Goal: Communication & Community: Participate in discussion

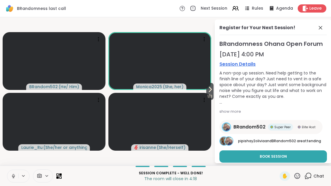
click at [317, 31] on icon at bounding box center [320, 27] width 7 height 7
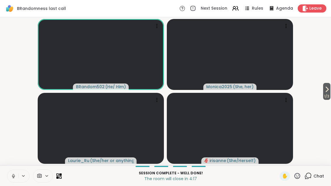
click at [22, 174] on icon at bounding box center [23, 176] width 5 height 5
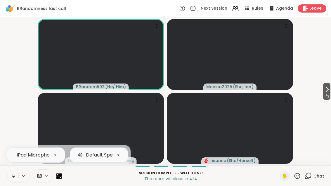
click at [15, 180] on button at bounding box center [12, 176] width 11 height 12
click at [16, 181] on button at bounding box center [12, 176] width 11 height 12
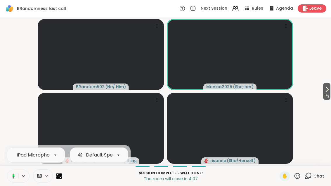
click at [18, 178] on button at bounding box center [12, 176] width 12 height 12
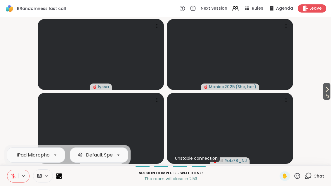
click at [327, 88] on icon at bounding box center [327, 89] width 7 height 7
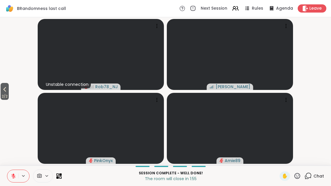
click at [1, 94] on span "2 / 2" at bounding box center [5, 96] width 8 height 7
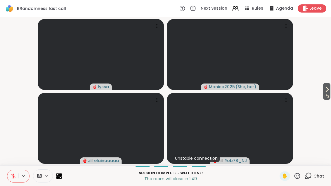
click at [330, 92] on button "1 / 2" at bounding box center [326, 91] width 7 height 17
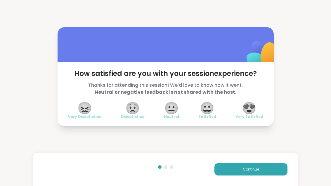
click at [208, 105] on span "😀" at bounding box center [207, 108] width 15 height 11
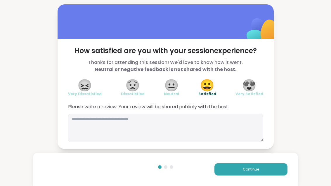
click at [248, 88] on span "😍" at bounding box center [249, 85] width 15 height 11
click at [255, 169] on span "Continue" at bounding box center [251, 169] width 16 height 5
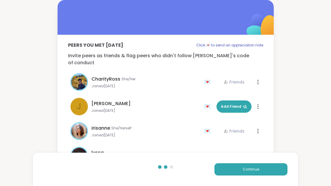
click at [255, 168] on span "Continue" at bounding box center [251, 169] width 16 height 5
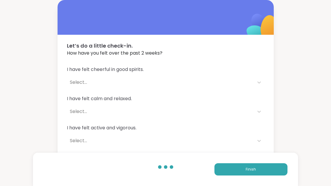
click at [256, 172] on button "Finish" at bounding box center [251, 169] width 73 height 12
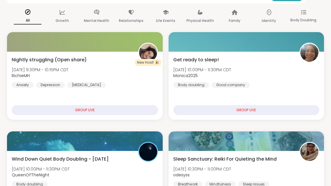
scroll to position [97, 0]
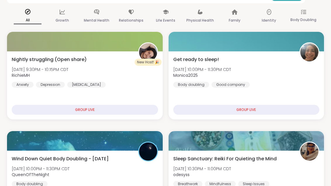
click at [133, 85] on div "Nightly struggling (Open share) [DATE] 9:30PM - 10:15PM CDT [PERSON_NAME] Anxie…" at bounding box center [85, 72] width 146 height 32
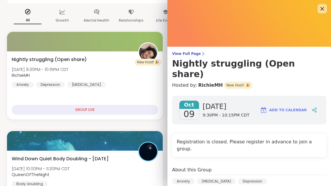
scroll to position [0, 0]
click at [323, 3] on img at bounding box center [249, 23] width 164 height 47
click at [317, 8] on img at bounding box center [249, 23] width 164 height 47
click at [316, 12] on img at bounding box center [249, 23] width 164 height 47
click at [325, 8] on icon at bounding box center [322, 8] width 7 height 7
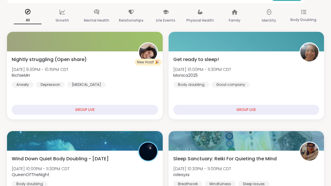
click at [274, 85] on div "Get ready to sleep! [DATE] 10:00PM - 11:30PM CDT Monica2025 Body doubling Good …" at bounding box center [246, 72] width 146 height 32
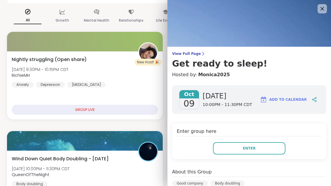
click at [237, 147] on button "Enter" at bounding box center [249, 148] width 72 height 12
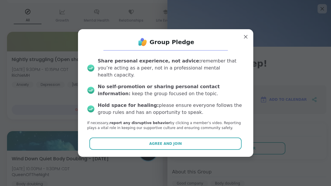
click at [133, 150] on button "Agree and Join" at bounding box center [165, 144] width 152 height 12
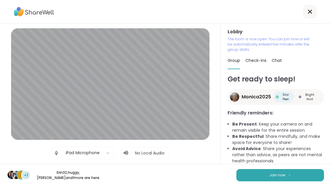
click at [258, 182] on button "Join now" at bounding box center [280, 175] width 88 height 12
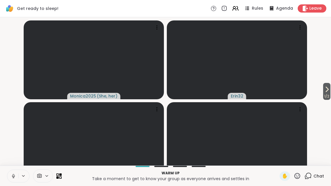
click at [327, 93] on icon at bounding box center [327, 89] width 7 height 7
click at [4, 93] on icon at bounding box center [4, 89] width 7 height 7
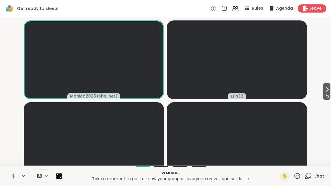
click at [330, 99] on button "1 / 2" at bounding box center [326, 91] width 7 height 17
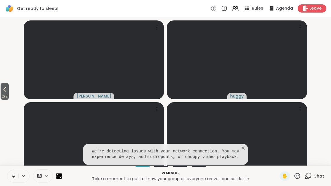
click at [245, 151] on icon at bounding box center [244, 148] width 6 height 6
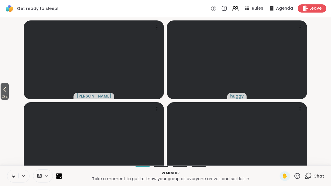
click at [1, 111] on div "2 / 2 [PERSON_NAME] Linda22 ( She/Her )" at bounding box center [165, 91] width 331 height 148
click at [1, 100] on span "2 / 2" at bounding box center [5, 96] width 8 height 7
click at [330, 98] on button "1 / 2" at bounding box center [326, 91] width 7 height 17
click at [236, 10] on icon at bounding box center [235, 10] width 4 height 2
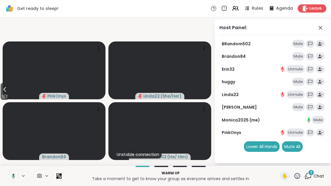
click at [298, 42] on div "Mute" at bounding box center [298, 44] width 13 height 8
click at [327, 25] on div "Host Panel:" at bounding box center [274, 29] width 108 height 11
click at [319, 30] on icon at bounding box center [320, 27] width 7 height 7
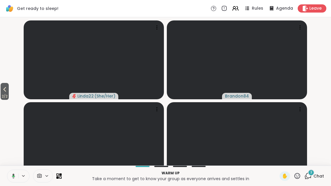
click at [1, 100] on button "2 / 2" at bounding box center [5, 91] width 8 height 17
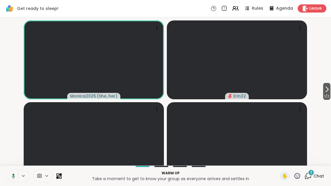
click at [330, 100] on span "1 / 2" at bounding box center [326, 96] width 7 height 7
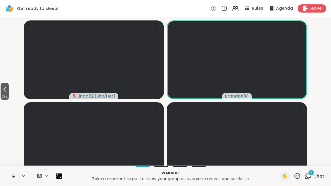
click at [310, 180] on icon at bounding box center [308, 175] width 7 height 7
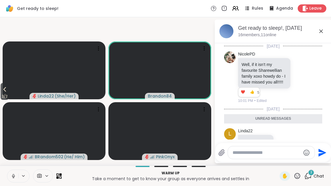
scroll to position [68, 0]
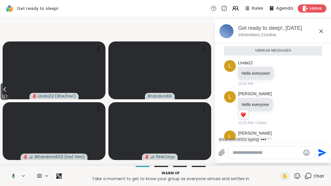
click at [318, 34] on icon at bounding box center [321, 31] width 7 height 7
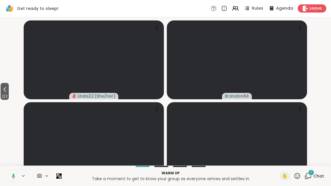
click at [312, 178] on icon at bounding box center [309, 175] width 6 height 5
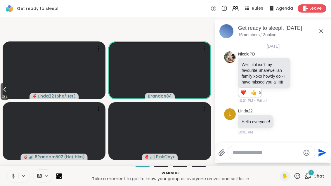
scroll to position [99, 0]
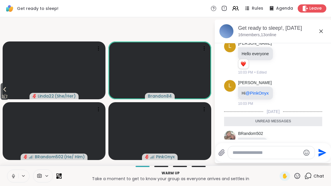
click at [323, 34] on icon at bounding box center [321, 31] width 7 height 7
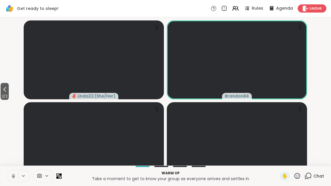
click at [1, 100] on span "2 / 2" at bounding box center [5, 96] width 8 height 7
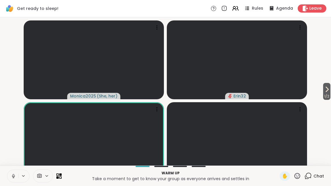
click at [61, 179] on icon at bounding box center [60, 177] width 2 height 2
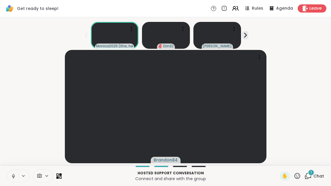
click at [319, 181] on div "1 Chat" at bounding box center [315, 176] width 20 height 9
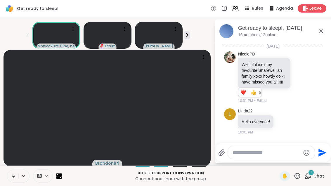
scroll to position [138, 0]
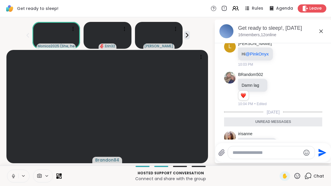
click at [313, 179] on div "Chat" at bounding box center [315, 176] width 20 height 9
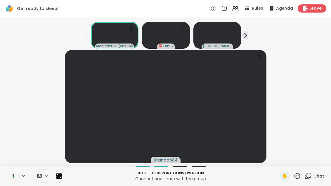
click at [239, 10] on icon at bounding box center [235, 8] width 7 height 7
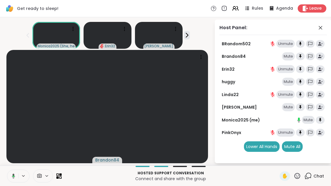
scroll to position [6, 0]
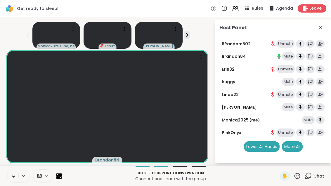
click at [324, 176] on span "Chat" at bounding box center [319, 176] width 11 height 6
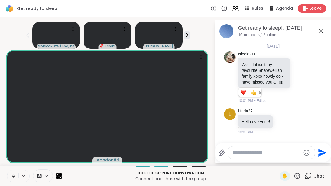
scroll to position [137, 0]
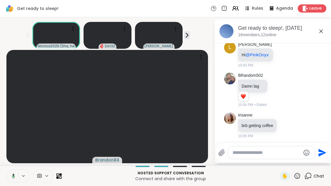
click at [312, 180] on div "Chat" at bounding box center [315, 176] width 20 height 9
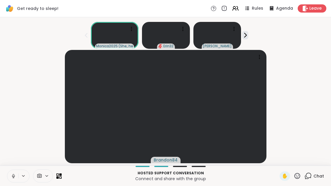
click at [244, 32] on icon at bounding box center [245, 35] width 6 height 6
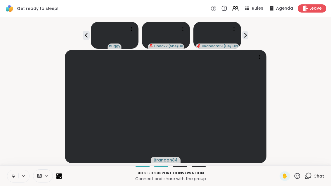
click at [59, 178] on icon at bounding box center [57, 177] width 2 height 2
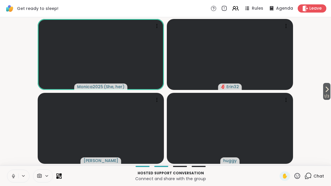
scroll to position [0, 0]
click at [330, 88] on button "1 / 3" at bounding box center [326, 91] width 7 height 17
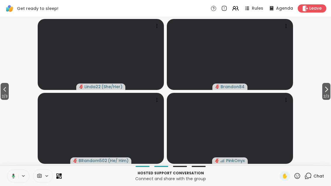
click at [328, 92] on icon at bounding box center [326, 89] width 7 height 7
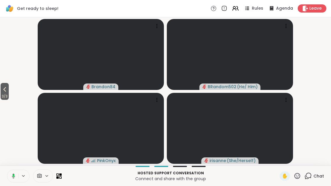
click at [1, 96] on span "3 / 3" at bounding box center [5, 96] width 8 height 7
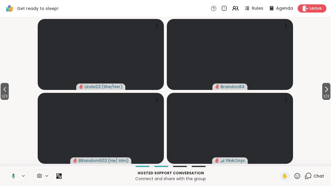
click at [9, 90] on button "2 / 3" at bounding box center [5, 91] width 8 height 17
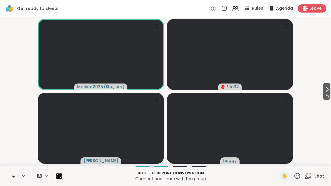
click at [329, 94] on span "1 / 3" at bounding box center [326, 96] width 7 height 7
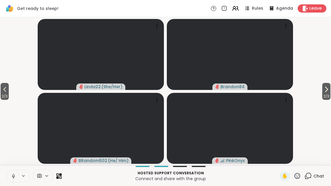
click at [330, 88] on button "2 / 3" at bounding box center [326, 91] width 8 height 17
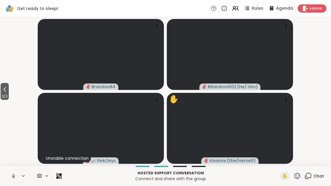
click at [3, 97] on span "3 / 3" at bounding box center [5, 96] width 8 height 7
click at [2, 97] on span "3 / 3" at bounding box center [5, 96] width 8 height 7
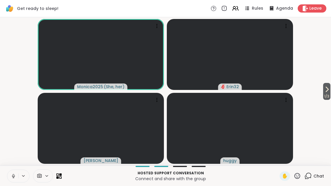
click at [329, 93] on icon at bounding box center [327, 89] width 7 height 7
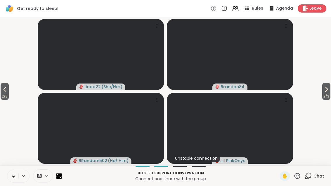
click at [324, 94] on span "2 / 3" at bounding box center [326, 96] width 8 height 7
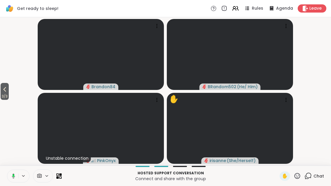
click at [1, 97] on span "3 / 3" at bounding box center [5, 96] width 8 height 7
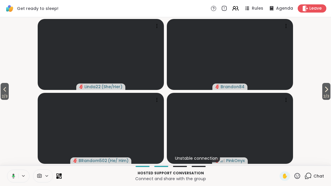
click at [9, 90] on button "2 / 3" at bounding box center [5, 91] width 8 height 17
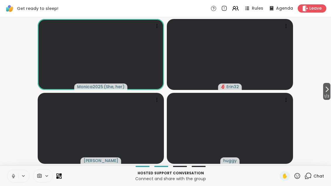
click at [256, 11] on span "Rules" at bounding box center [257, 9] width 11 height 6
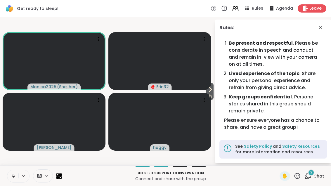
click at [325, 26] on span at bounding box center [321, 27] width 8 height 7
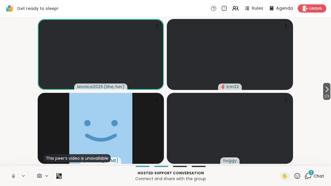
click at [330, 90] on button "1 / 3" at bounding box center [326, 91] width 7 height 17
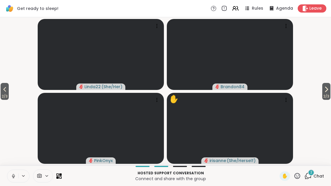
click at [322, 94] on span "2 / 3" at bounding box center [326, 96] width 8 height 7
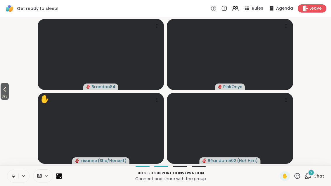
click at [238, 7] on icon at bounding box center [235, 8] width 7 height 7
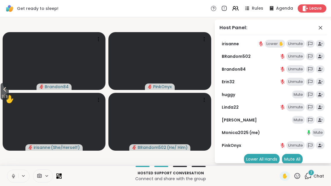
click at [275, 43] on div "Lower ✋" at bounding box center [275, 44] width 20 height 8
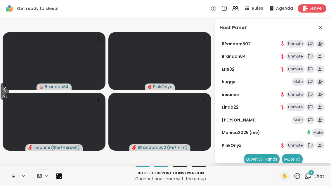
click at [6, 97] on span "3 / 3" at bounding box center [5, 96] width 8 height 7
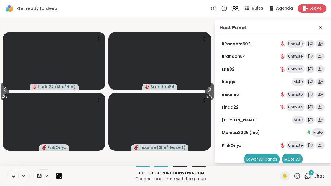
click at [4, 86] on icon at bounding box center [4, 89] width 7 height 7
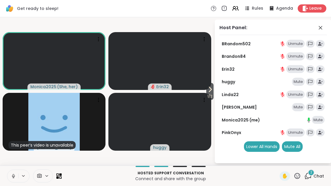
click at [313, 180] on div "2 Chat" at bounding box center [315, 176] width 20 height 9
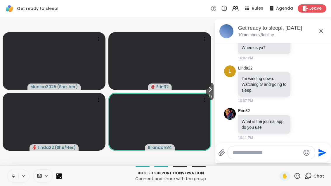
scroll to position [288, 0]
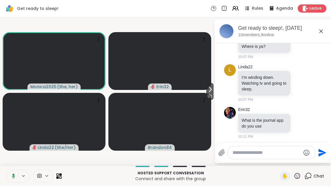
click at [206, 99] on span "1 / 2" at bounding box center [209, 96] width 7 height 7
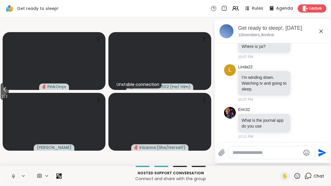
click at [1, 92] on button "2 / 2" at bounding box center [5, 91] width 8 height 17
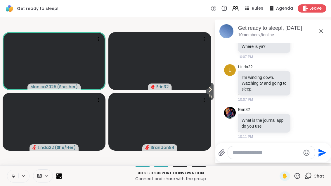
click at [209, 95] on span "1 / 2" at bounding box center [209, 96] width 7 height 7
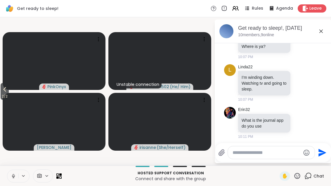
click at [1, 97] on span "2 / 2" at bounding box center [5, 96] width 8 height 7
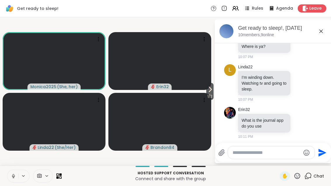
click at [211, 90] on icon at bounding box center [210, 89] width 7 height 7
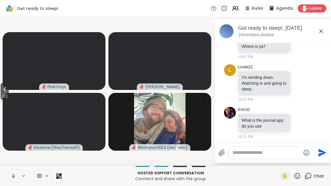
click at [310, 120] on icon at bounding box center [307, 123] width 5 height 7
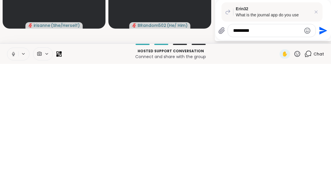
type textarea "*********"
click at [316, 146] on button "Send" at bounding box center [322, 152] width 13 height 13
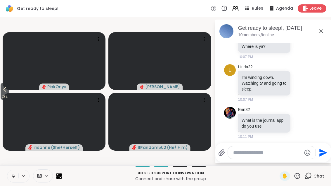
scroll to position [346, 0]
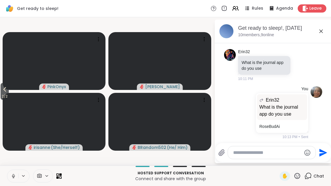
click at [1, 92] on button "2 / 2" at bounding box center [5, 91] width 8 height 17
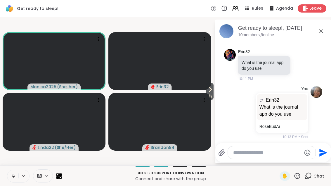
click at [207, 96] on span "1 / 2" at bounding box center [209, 96] width 7 height 7
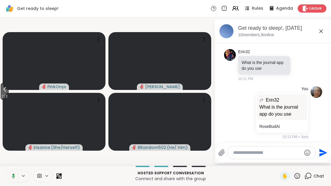
click at [1, 93] on span "2 / 2" at bounding box center [5, 96] width 8 height 7
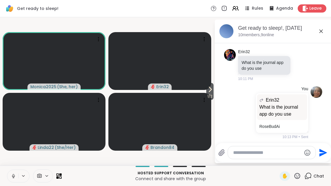
click at [210, 89] on icon at bounding box center [210, 89] width 7 height 7
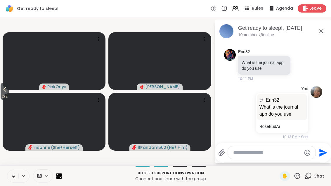
click at [1, 89] on button "2 / 2" at bounding box center [5, 91] width 8 height 17
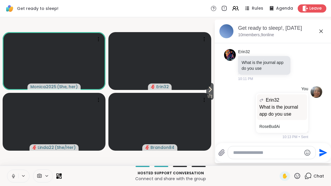
click at [209, 94] on span "1 / 2" at bounding box center [209, 96] width 7 height 7
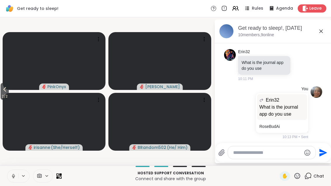
click at [2, 94] on span "2 / 2" at bounding box center [5, 96] width 8 height 7
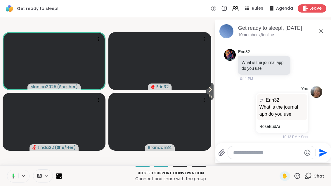
click at [210, 96] on span "1 / 2" at bounding box center [209, 96] width 7 height 7
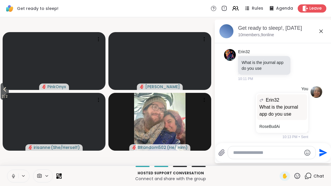
click at [2, 92] on icon at bounding box center [4, 89] width 7 height 7
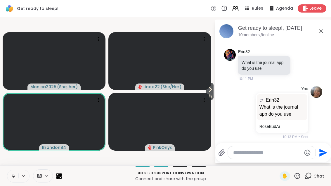
click at [208, 97] on span "1 / 2" at bounding box center [209, 96] width 7 height 7
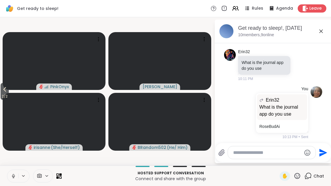
click at [4, 91] on icon at bounding box center [4, 89] width 7 height 7
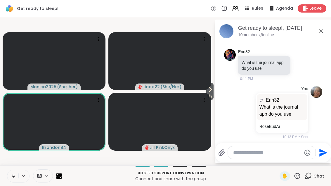
click at [208, 94] on span "1 / 2" at bounding box center [209, 96] width 7 height 7
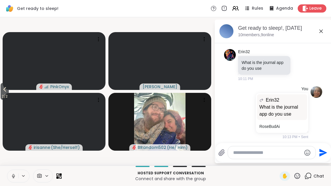
click at [1, 93] on button "2 / 2" at bounding box center [5, 91] width 8 height 17
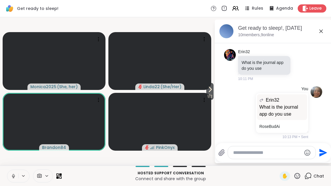
click at [212, 93] on span "1 / 2" at bounding box center [209, 96] width 7 height 7
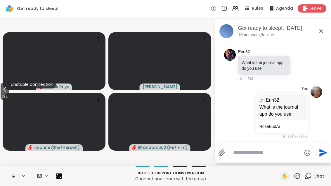
click at [6, 92] on icon at bounding box center [4, 89] width 7 height 7
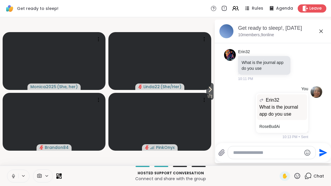
click at [213, 92] on icon at bounding box center [210, 89] width 7 height 7
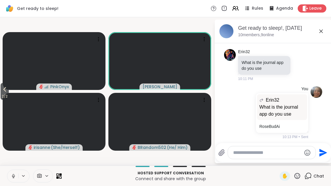
click at [2, 90] on icon at bounding box center [4, 89] width 7 height 7
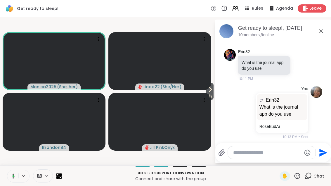
click at [211, 94] on span "1 / 2" at bounding box center [209, 96] width 7 height 7
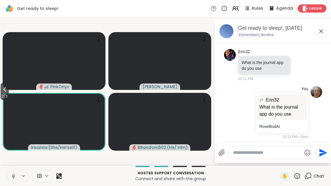
click at [3, 92] on icon at bounding box center [4, 89] width 7 height 7
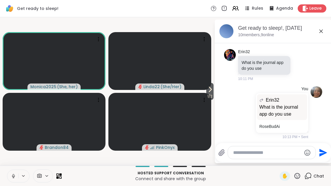
click at [210, 94] on span "1 / 2" at bounding box center [209, 96] width 7 height 7
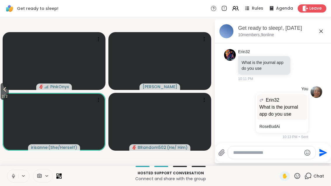
click at [1, 90] on button "2 / 2" at bounding box center [5, 91] width 8 height 17
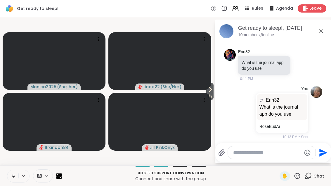
click at [206, 98] on span "1 / 2" at bounding box center [209, 96] width 7 height 7
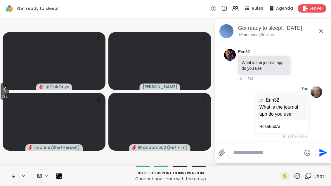
click at [5, 93] on span "2 / 2" at bounding box center [5, 96] width 8 height 7
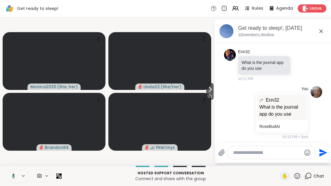
click at [206, 92] on button "1 / 2" at bounding box center [209, 91] width 7 height 17
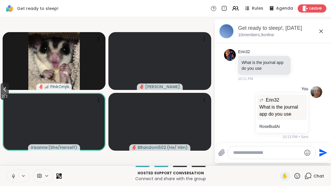
click at [1, 89] on button "2 / 2" at bounding box center [5, 91] width 8 height 17
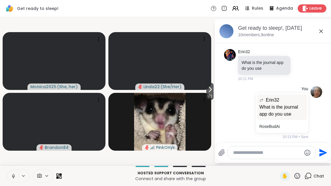
click at [213, 96] on span "1 / 2" at bounding box center [209, 96] width 7 height 7
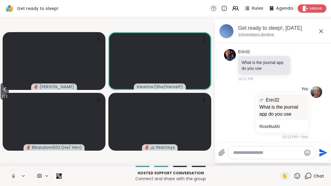
click at [1, 93] on span "2 / 2" at bounding box center [5, 96] width 8 height 7
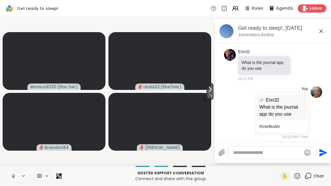
click at [207, 85] on button "1 / 2" at bounding box center [209, 91] width 7 height 17
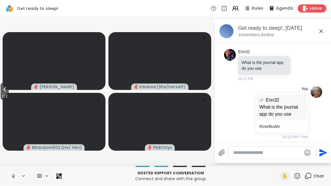
click at [1, 93] on button "2 / 2" at bounding box center [5, 91] width 8 height 17
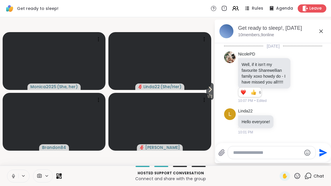
click at [324, 32] on icon at bounding box center [321, 31] width 7 height 7
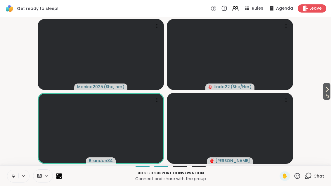
click at [327, 93] on span "1 / 2" at bounding box center [326, 96] width 7 height 7
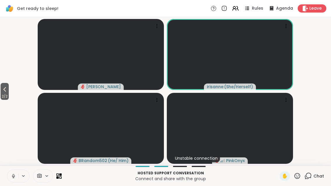
click at [6, 94] on span "2 / 2" at bounding box center [5, 96] width 8 height 7
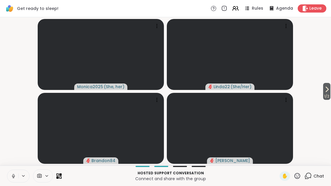
click at [330, 94] on span "1 / 2" at bounding box center [326, 96] width 7 height 7
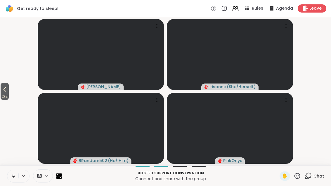
click at [4, 90] on icon at bounding box center [4, 89] width 7 height 7
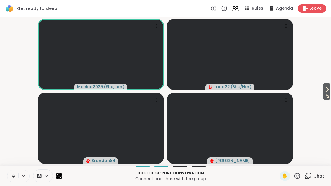
click at [328, 94] on span "1 / 2" at bounding box center [326, 96] width 7 height 7
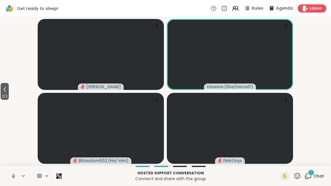
click at [317, 168] on div "Hosted support conversation Connect and share with the group ✋ 1 Chat" at bounding box center [165, 176] width 331 height 20
click at [317, 179] on div "1 Chat" at bounding box center [315, 176] width 20 height 9
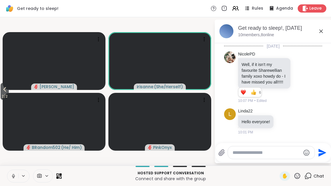
scroll to position [402, 0]
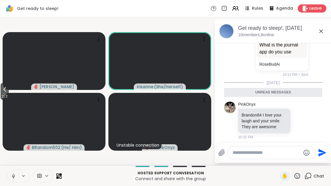
click at [302, 118] on icon at bounding box center [300, 121] width 5 height 6
click at [255, 108] on div "Select Reaction: Heart" at bounding box center [254, 110] width 5 height 5
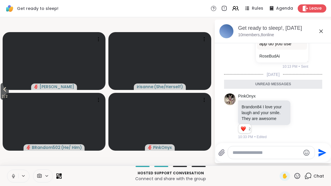
click at [2, 93] on span "2 / 2" at bounding box center [5, 96] width 8 height 7
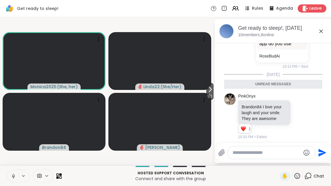
click at [211, 94] on span "1 / 2" at bounding box center [209, 96] width 7 height 7
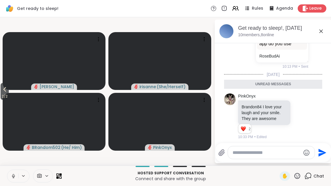
click at [319, 25] on div "Get ready to sleep!, [DATE]" at bounding box center [282, 28] width 89 height 7
click at [321, 31] on icon at bounding box center [321, 31] width 7 height 7
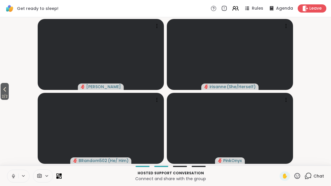
click at [4, 88] on icon at bounding box center [4, 89] width 7 height 7
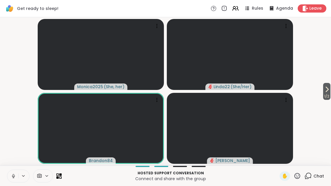
click at [326, 93] on span "1 / 2" at bounding box center [326, 96] width 7 height 7
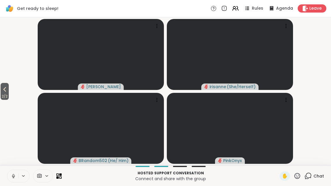
click at [6, 84] on button "2 / 2" at bounding box center [5, 91] width 8 height 17
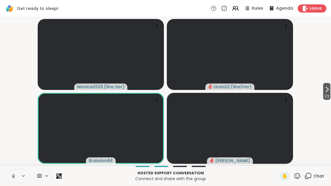
click at [330, 92] on button "1 / 2" at bounding box center [326, 91] width 7 height 17
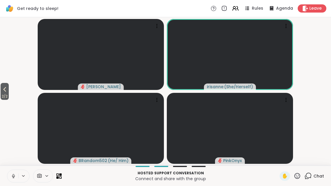
click at [1, 90] on button "2 / 2" at bounding box center [5, 91] width 8 height 17
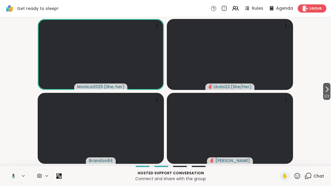
click at [326, 90] on icon at bounding box center [327, 89] width 7 height 7
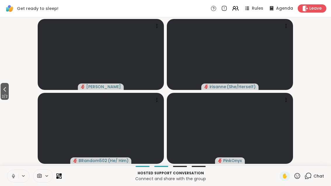
click at [1, 92] on button "2 / 2" at bounding box center [5, 91] width 8 height 17
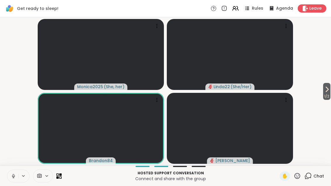
click at [315, 179] on span "Chat" at bounding box center [319, 176] width 11 height 6
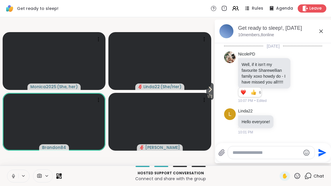
scroll to position [391, 0]
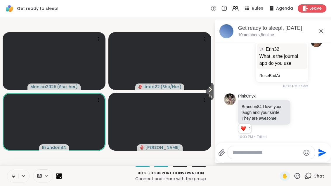
click at [321, 29] on icon at bounding box center [321, 31] width 7 height 7
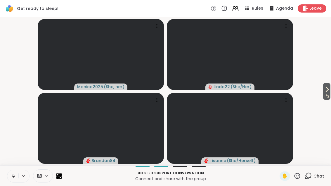
click at [310, 179] on icon at bounding box center [308, 175] width 7 height 7
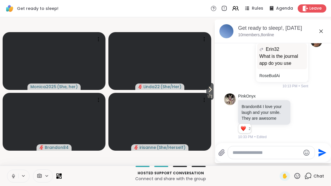
click at [323, 33] on icon at bounding box center [321, 31] width 7 height 7
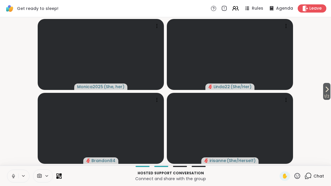
click at [326, 93] on span "1 / 2" at bounding box center [326, 96] width 7 height 7
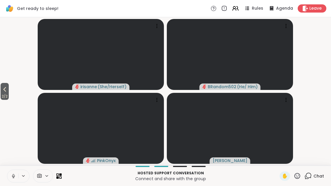
click at [3, 88] on icon at bounding box center [4, 89] width 7 height 7
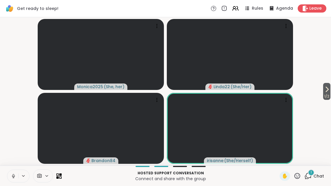
click at [309, 180] on div "1 Chat" at bounding box center [315, 176] width 20 height 9
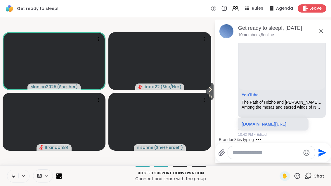
scroll to position [607, 0]
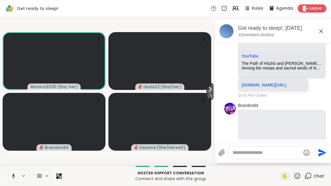
click at [213, 91] on icon at bounding box center [210, 89] width 7 height 7
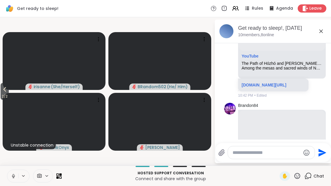
click at [1, 89] on button "2 / 2" at bounding box center [5, 91] width 8 height 17
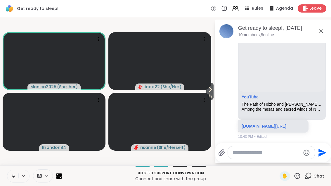
scroll to position [705, 0]
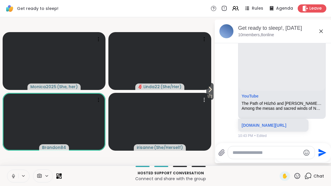
click at [205, 93] on video at bounding box center [159, 122] width 103 height 58
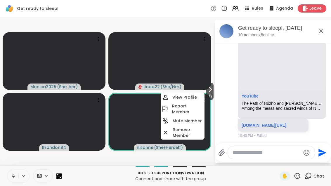
click at [212, 91] on icon at bounding box center [210, 89] width 7 height 7
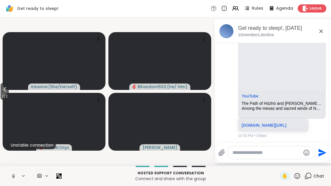
click at [3, 94] on span "2 / 2" at bounding box center [5, 96] width 8 height 7
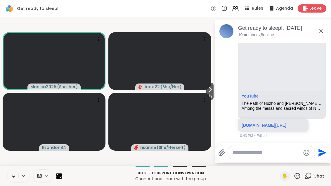
click at [208, 90] on icon at bounding box center [210, 89] width 7 height 7
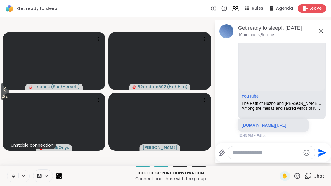
click at [3, 94] on span "2 / 2" at bounding box center [5, 96] width 8 height 7
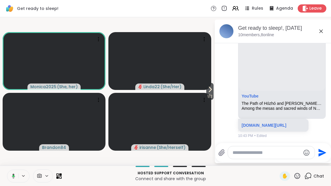
click at [210, 92] on icon at bounding box center [210, 89] width 7 height 7
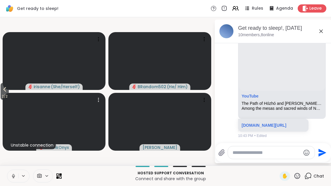
click at [11, 96] on video at bounding box center [54, 122] width 103 height 58
click at [3, 89] on icon at bounding box center [4, 89] width 7 height 7
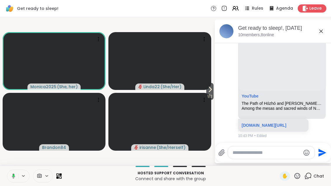
click at [208, 89] on icon at bounding box center [210, 89] width 7 height 7
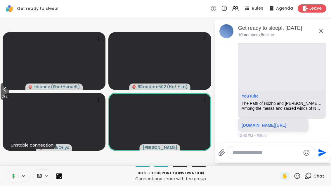
click at [11, 96] on video at bounding box center [54, 122] width 103 height 58
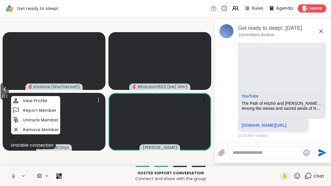
click at [1, 91] on button "2 / 2" at bounding box center [5, 91] width 8 height 17
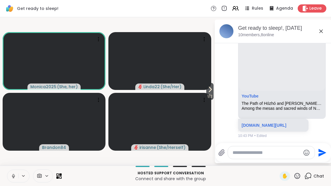
click at [210, 94] on span "1 / 2" at bounding box center [209, 96] width 7 height 7
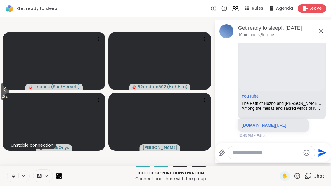
click at [327, 30] on div "Get ready to sleep!, [DATE] members, 8 online" at bounding box center [273, 32] width 117 height 24
click at [322, 31] on icon at bounding box center [321, 31] width 7 height 7
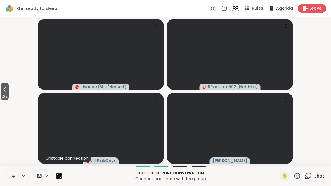
click at [3, 93] on span "2 / 2" at bounding box center [5, 96] width 8 height 7
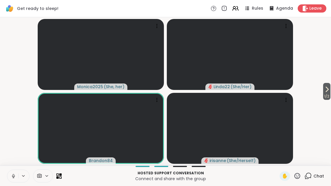
click at [66, 172] on p "Hosted support conversation" at bounding box center [170, 173] width 211 height 5
click at [61, 178] on icon at bounding box center [58, 176] width 5 height 5
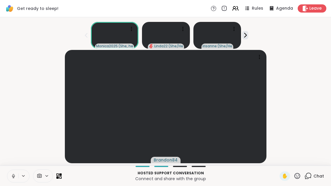
click at [61, 177] on icon at bounding box center [60, 177] width 2 height 2
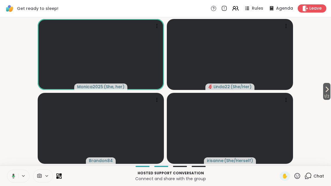
click at [330, 91] on icon at bounding box center [327, 89] width 7 height 7
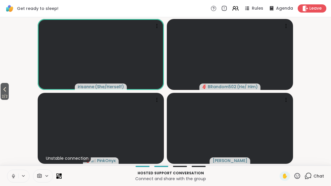
click at [1, 92] on button "2 / 2" at bounding box center [5, 91] width 8 height 17
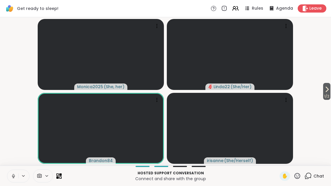
click at [330, 93] on button "1 / 2" at bounding box center [326, 91] width 7 height 17
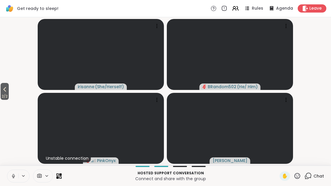
click at [4, 91] on icon at bounding box center [4, 89] width 7 height 7
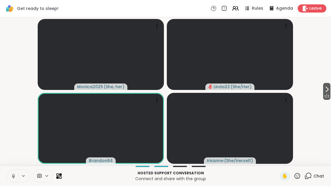
click at [330, 90] on button "1 / 2" at bounding box center [326, 91] width 7 height 17
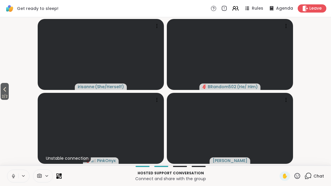
click at [1, 92] on button "2 / 2" at bounding box center [5, 91] width 8 height 17
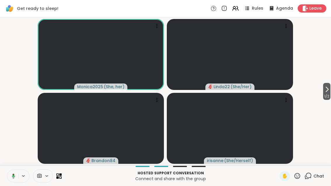
click at [12, 181] on button at bounding box center [12, 176] width 12 height 12
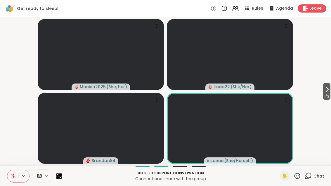
click at [11, 179] on icon at bounding box center [13, 176] width 5 height 5
click at [12, 180] on button at bounding box center [12, 176] width 11 height 12
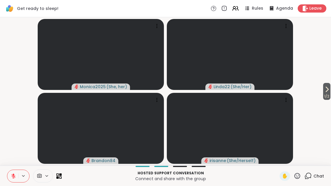
click at [329, 98] on span "1 / 2" at bounding box center [326, 96] width 7 height 7
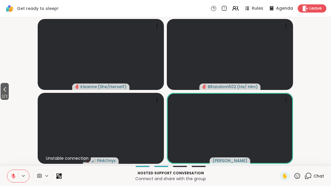
click at [2, 93] on span "2 / 2" at bounding box center [5, 96] width 8 height 7
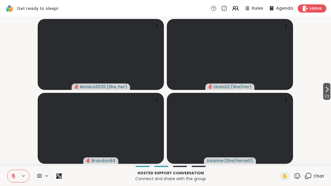
click at [17, 170] on button at bounding box center [12, 176] width 11 height 12
click at [330, 91] on button "1 / 2" at bounding box center [326, 91] width 7 height 17
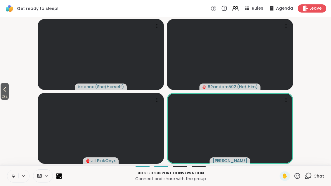
click at [9, 95] on span "2 / 2" at bounding box center [5, 96] width 8 height 7
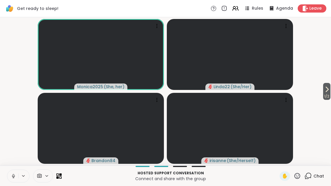
click at [17, 179] on button at bounding box center [12, 176] width 11 height 12
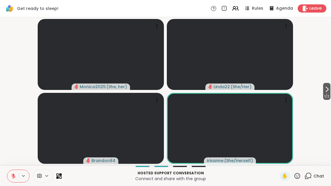
click at [10, 176] on button at bounding box center [12, 176] width 11 height 12
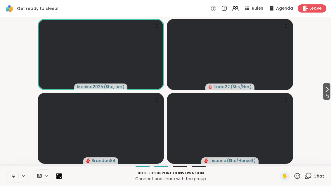
click at [10, 178] on button at bounding box center [12, 176] width 11 height 12
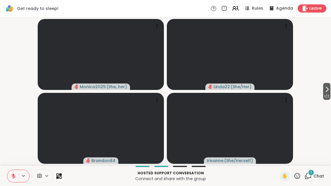
click at [310, 178] on icon at bounding box center [308, 175] width 7 height 7
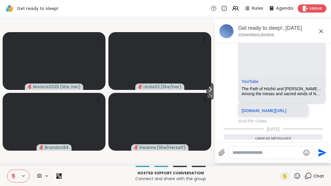
scroll to position [710, 0]
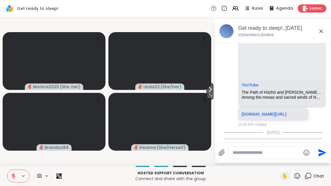
click at [12, 174] on icon at bounding box center [13, 176] width 5 height 5
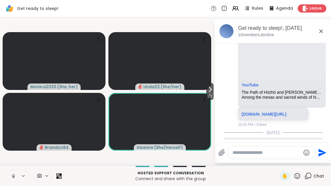
click at [215, 101] on div "1 / 2 Monica2025 ( She, her ) Linda22 ( She/Her ) Brandon84 irisanne ( She/Hers…" at bounding box center [165, 91] width 331 height 148
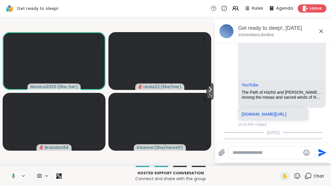
click at [215, 88] on div "1 / 2 Monica2025 ( She, her ) Linda22 ( She/Her ) Brandon84 irisanne ( She/Hers…" at bounding box center [165, 91] width 331 height 148
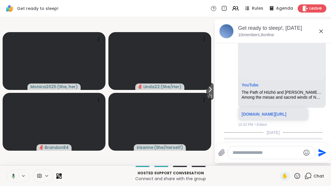
click at [213, 93] on span "1 / 2" at bounding box center [209, 96] width 7 height 7
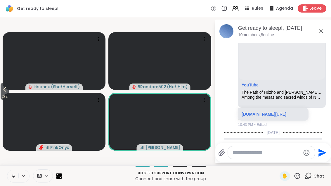
click at [239, 7] on icon at bounding box center [235, 8] width 7 height 7
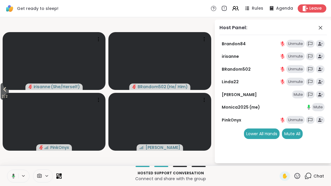
click at [303, 95] on div "Mute" at bounding box center [298, 95] width 13 height 8
click at [326, 25] on div "Host Panel:" at bounding box center [274, 29] width 108 height 11
click at [321, 25] on icon at bounding box center [320, 27] width 7 height 7
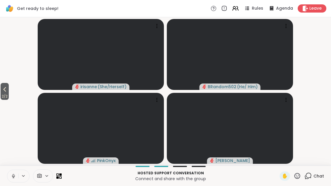
click at [1, 92] on button "2 / 2" at bounding box center [5, 91] width 8 height 17
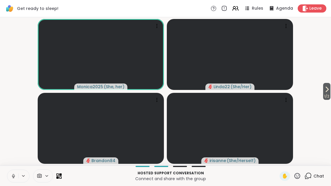
click at [12, 177] on icon at bounding box center [13, 176] width 5 height 5
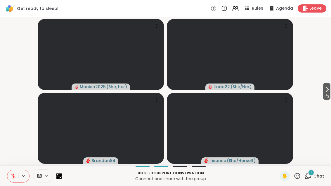
click at [312, 175] on span "1" at bounding box center [311, 172] width 1 height 5
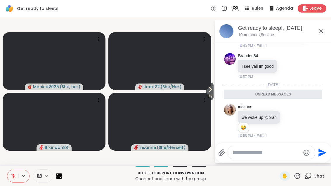
scroll to position [797, 0]
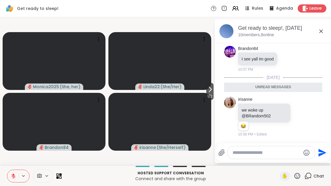
click at [307, 92] on div "Unread messages" at bounding box center [273, 87] width 98 height 9
click at [211, 94] on span "1 / 2" at bounding box center [209, 96] width 7 height 7
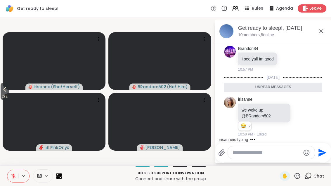
scroll to position [803, 0]
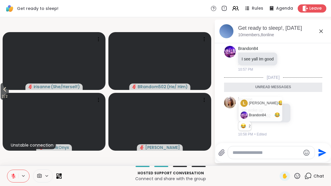
click at [301, 116] on icon at bounding box center [300, 117] width 5 height 6
click at [314, 107] on div "Select Reaction: Sad" at bounding box center [313, 107] width 5 height 5
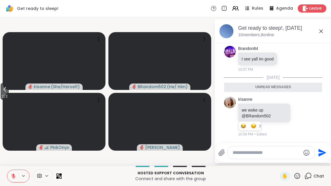
click at [1, 90] on button "2 / 2" at bounding box center [5, 91] width 8 height 17
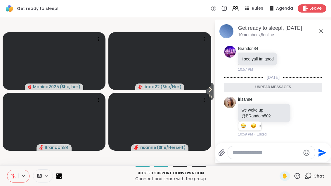
click at [213, 94] on span "1 / 2" at bounding box center [209, 96] width 7 height 7
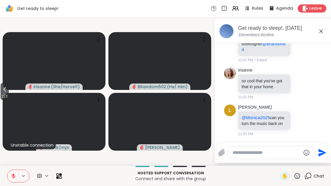
scroll to position [975, 0]
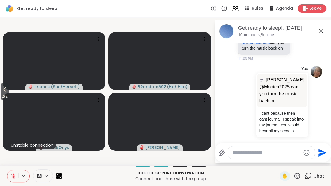
click at [3, 90] on icon at bounding box center [4, 89] width 7 height 7
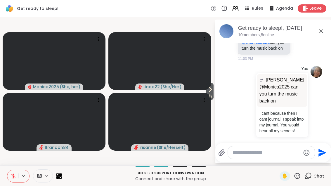
click at [208, 87] on icon at bounding box center [210, 89] width 7 height 7
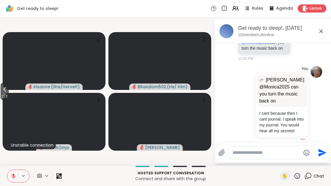
scroll to position [983, 0]
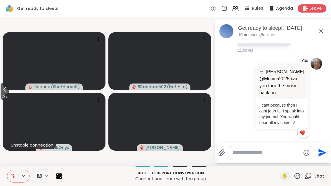
click at [266, 139] on div "11:05 PM • Edited" at bounding box center [281, 141] width 53 height 5
click at [1, 90] on button "2 / 2" at bounding box center [5, 91] width 8 height 17
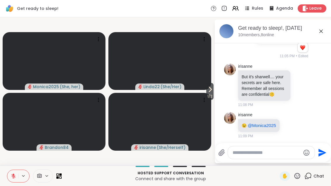
scroll to position [1085, 0]
click at [303, 84] on icon at bounding box center [301, 86] width 4 height 4
click at [234, 70] on button "Select Reaction: Joy" at bounding box center [229, 76] width 12 height 12
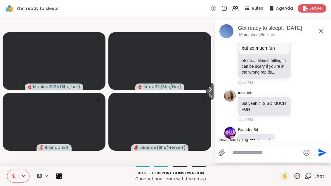
scroll to position [1873, 0]
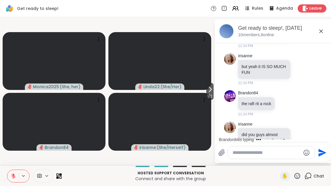
click at [12, 174] on icon at bounding box center [13, 176] width 5 height 5
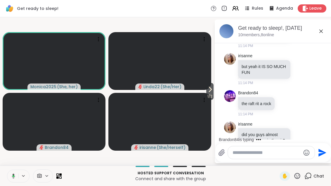
click at [213, 91] on button "1 / 2" at bounding box center [209, 91] width 7 height 17
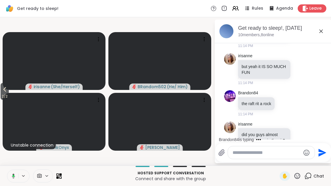
click at [2, 95] on span "2 / 2" at bounding box center [5, 96] width 8 height 7
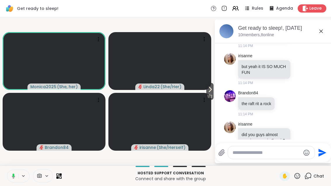
click at [14, 181] on button at bounding box center [12, 176] width 12 height 12
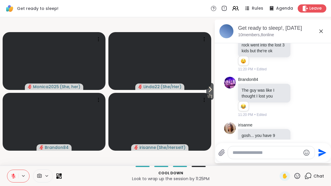
scroll to position [2031, 0]
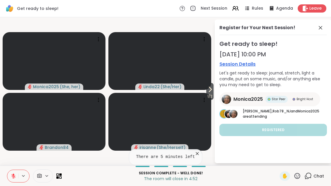
click at [319, 25] on icon at bounding box center [320, 27] width 7 height 7
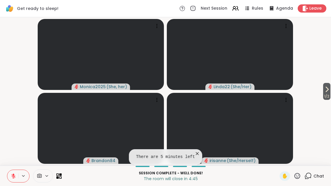
click at [325, 86] on icon at bounding box center [327, 89] width 7 height 7
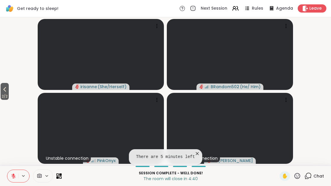
click at [4, 90] on icon at bounding box center [4, 89] width 7 height 7
